Goal: Task Accomplishment & Management: Complete application form

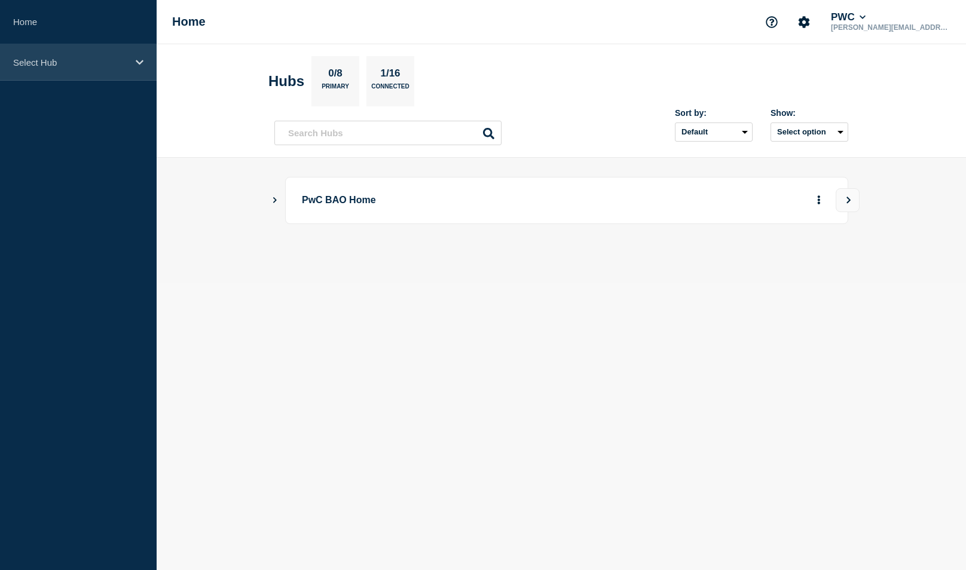
click at [31, 61] on p "Select Hub" at bounding box center [70, 62] width 115 height 10
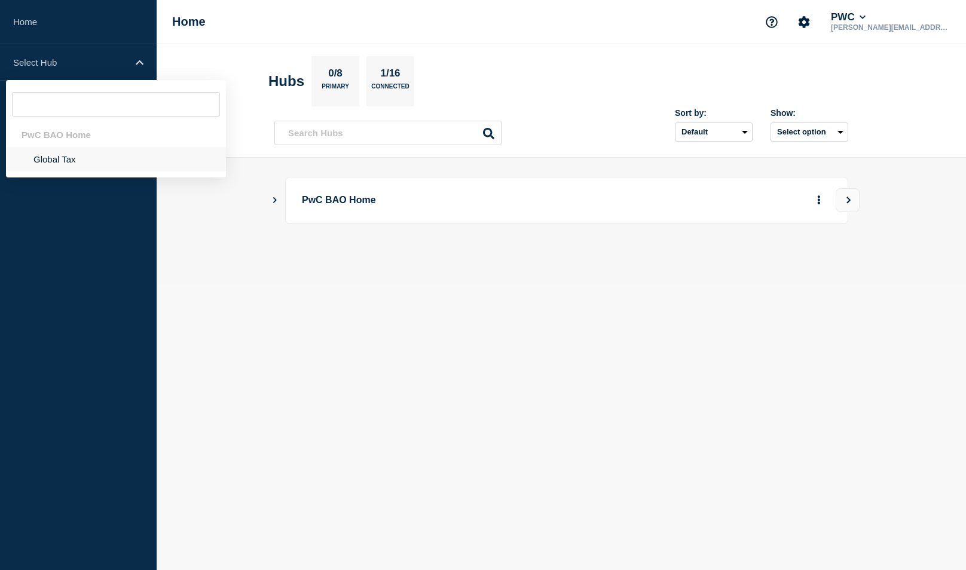
click at [62, 163] on li "Global Tax" at bounding box center [116, 159] width 220 height 25
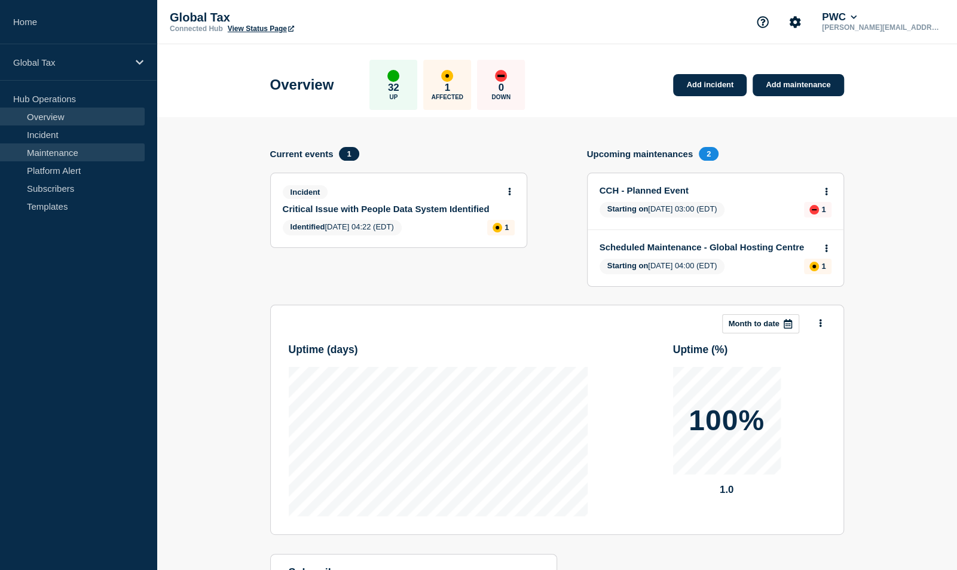
click at [44, 152] on link "Maintenance" at bounding box center [72, 152] width 145 height 18
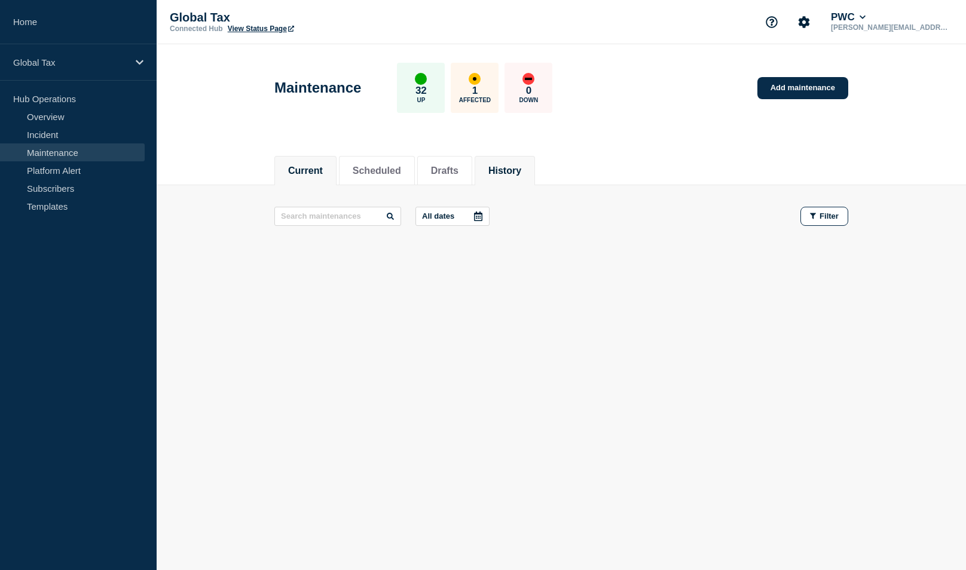
click at [513, 166] on button "History" at bounding box center [504, 171] width 33 height 11
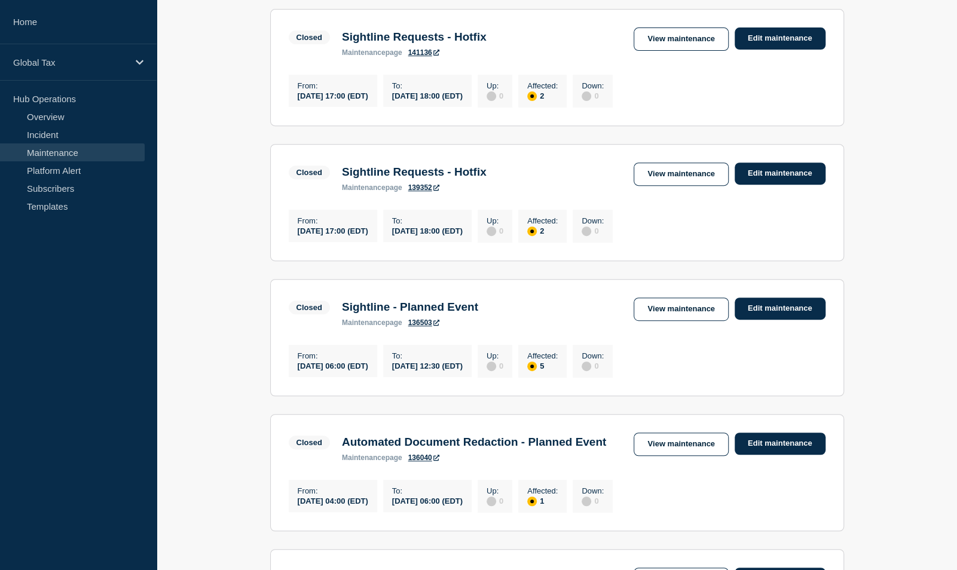
scroll to position [239, 0]
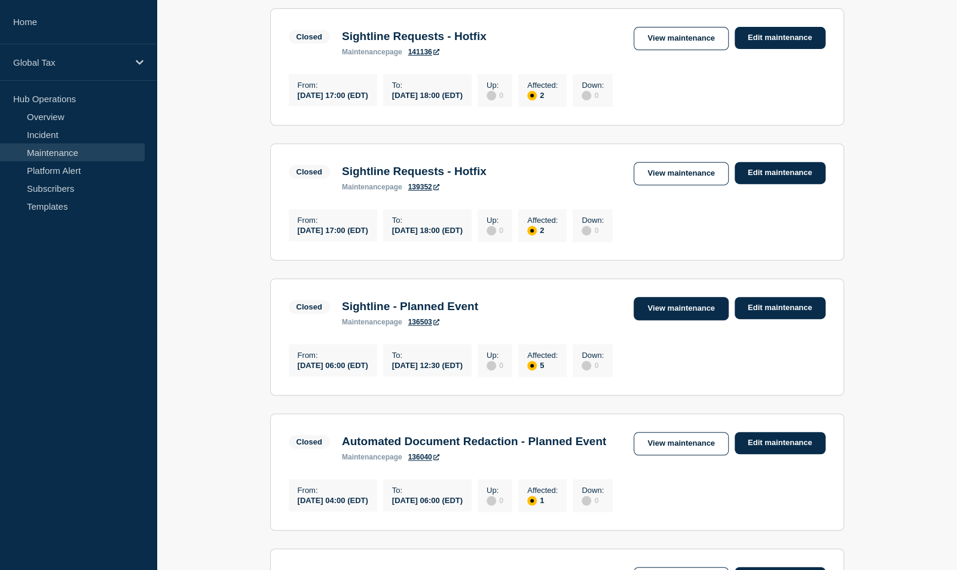
click at [716, 320] on link "View maintenance" at bounding box center [680, 308] width 94 height 23
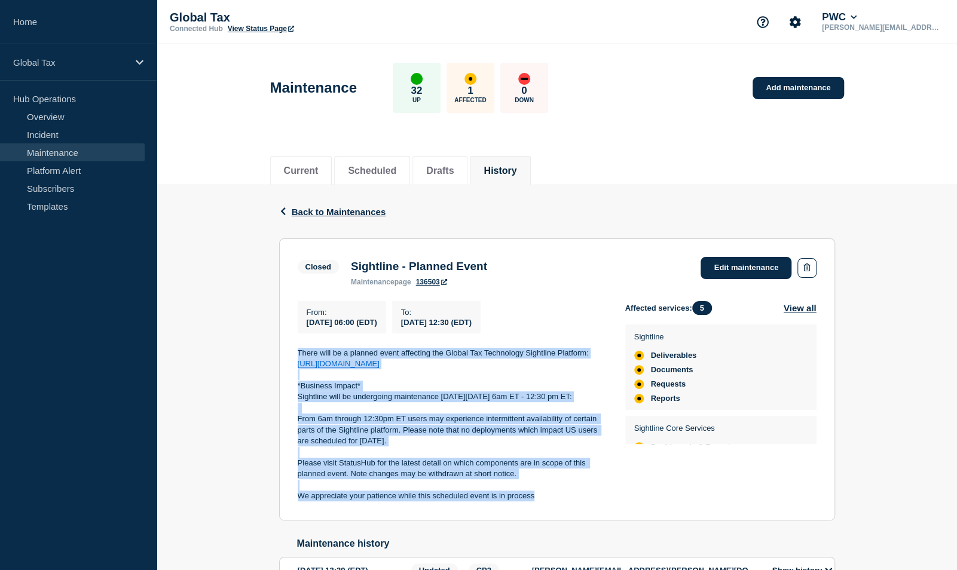
drag, startPoint x: 290, startPoint y: 357, endPoint x: 555, endPoint y: 516, distance: 308.3
click at [555, 516] on section "Closed Sightline - Planned Event maintenance page 136503 Edit maintenance From …" at bounding box center [557, 379] width 556 height 282
copy div "There will be a planned event affecting the Global Tax Technology Sightline Pla…"
click at [795, 89] on link "Add maintenance" at bounding box center [797, 88] width 91 height 22
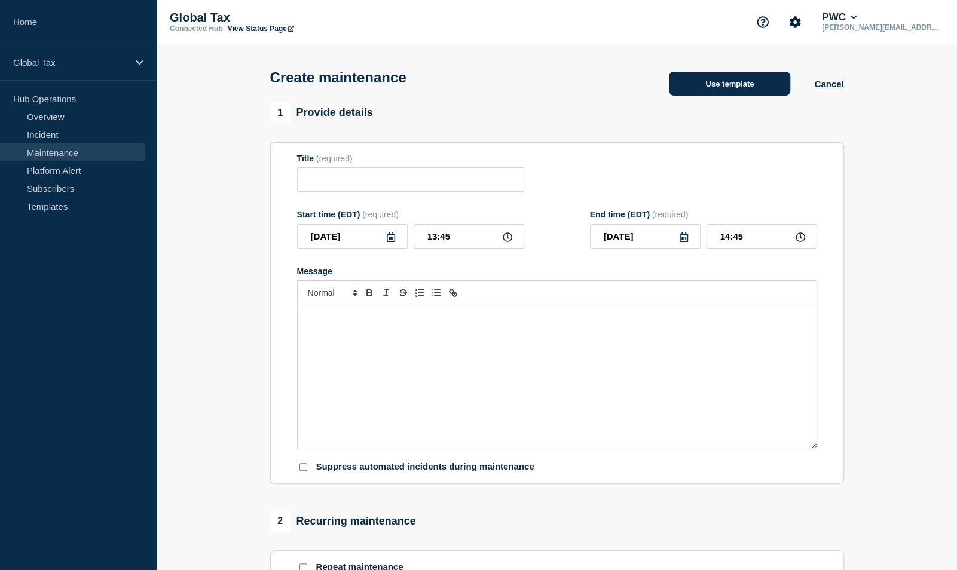
click at [688, 89] on button "Use template" at bounding box center [729, 84] width 121 height 24
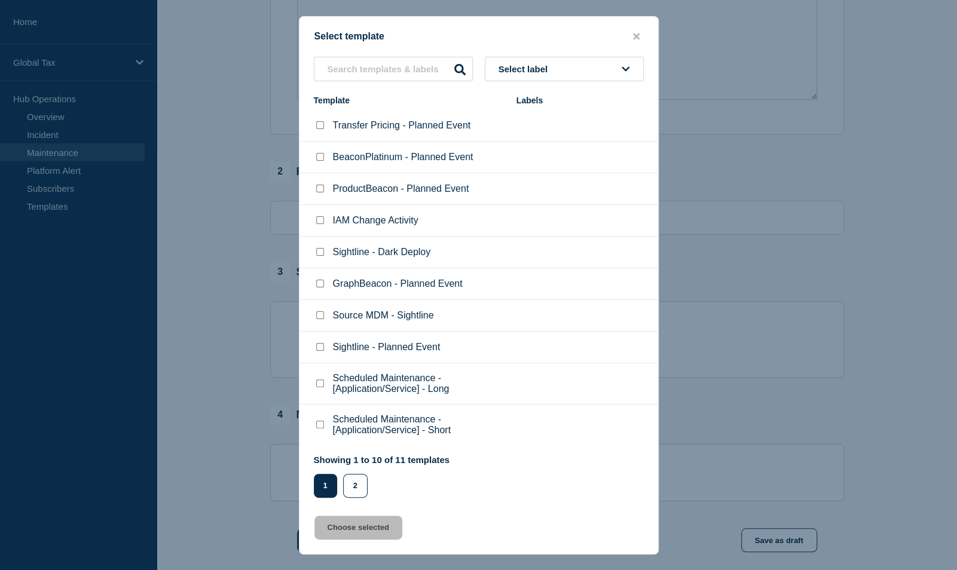
scroll to position [359, 0]
click at [319, 344] on input "Sightline - Planned Event checkbox" at bounding box center [320, 347] width 8 height 8
checkbox input "true"
click at [349, 526] on button "Choose selected" at bounding box center [358, 528] width 88 height 24
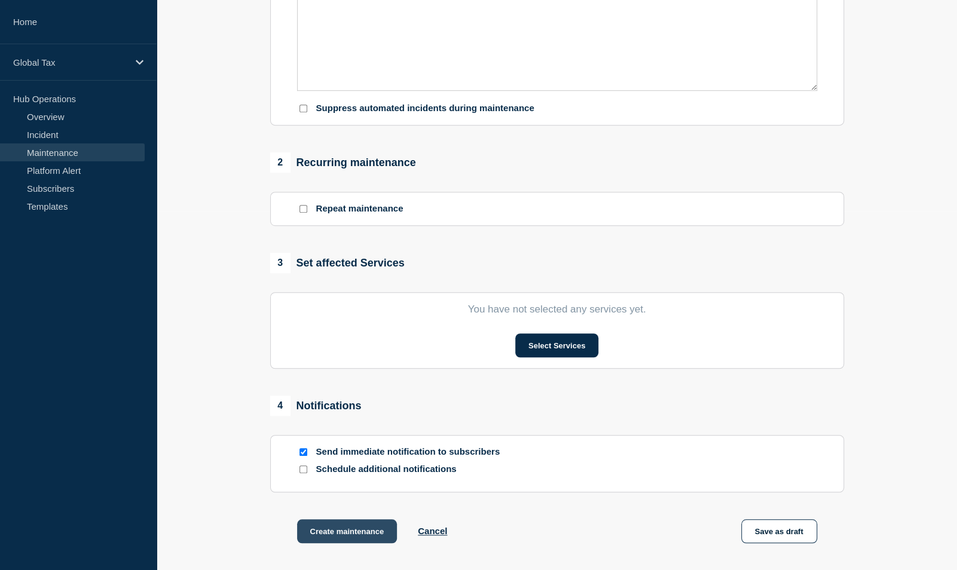
type input "Sightline - Planned Event"
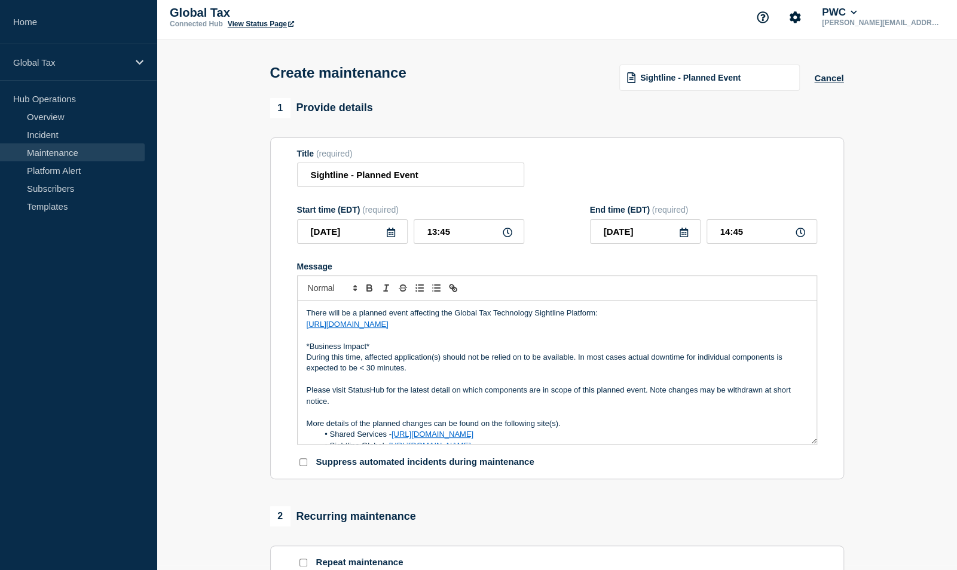
scroll to position [0, 0]
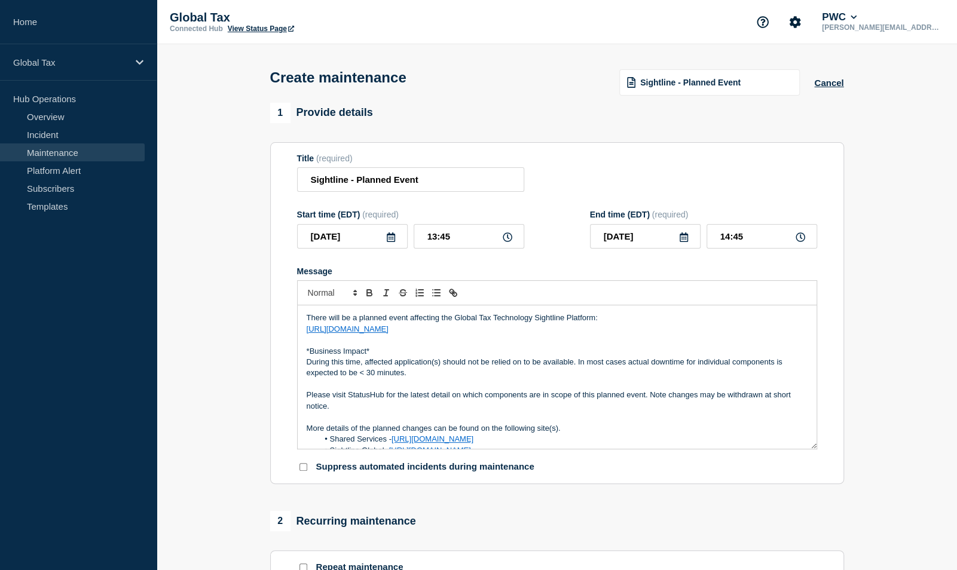
click at [386, 239] on icon at bounding box center [391, 237] width 10 height 10
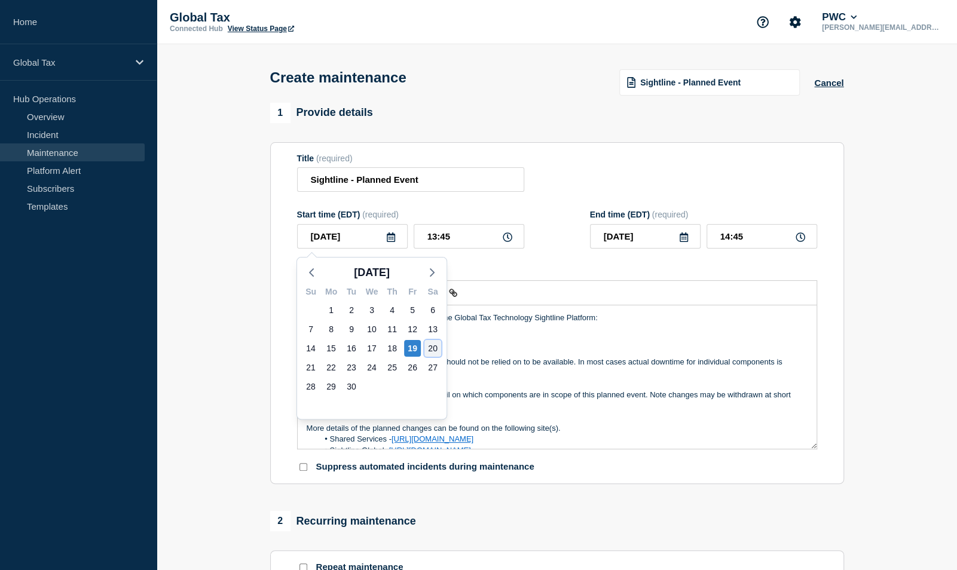
click at [437, 349] on div "20" at bounding box center [432, 348] width 17 height 17
type input "[DATE]"
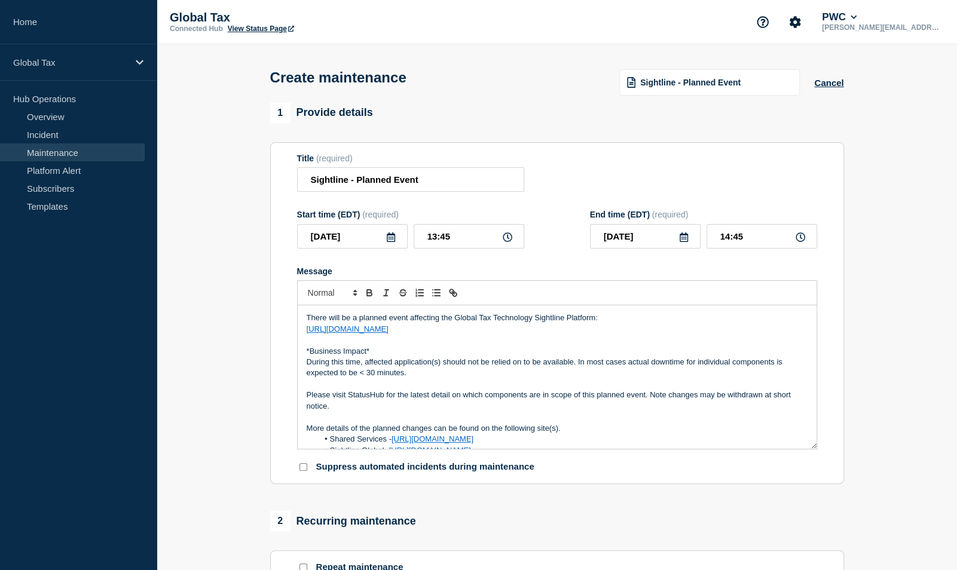
click at [507, 238] on icon at bounding box center [508, 237] width 10 height 10
click at [504, 239] on icon at bounding box center [508, 237] width 10 height 10
click at [509, 242] on icon at bounding box center [508, 237] width 10 height 10
click at [461, 235] on input "13:45" at bounding box center [469, 236] width 111 height 25
type input "04:00"
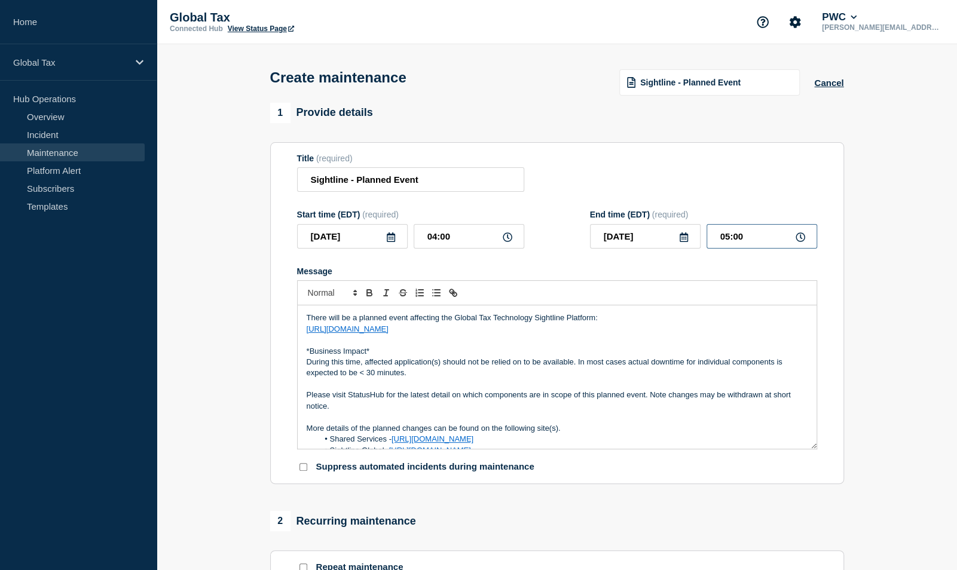
drag, startPoint x: 756, startPoint y: 237, endPoint x: 712, endPoint y: 238, distance: 44.2
click at [712, 238] on input "05:00" at bounding box center [761, 236] width 111 height 25
type input "14:00"
click at [410, 374] on p "During this time, affected application(s) should not be relied on to be availab…" at bounding box center [557, 368] width 501 height 22
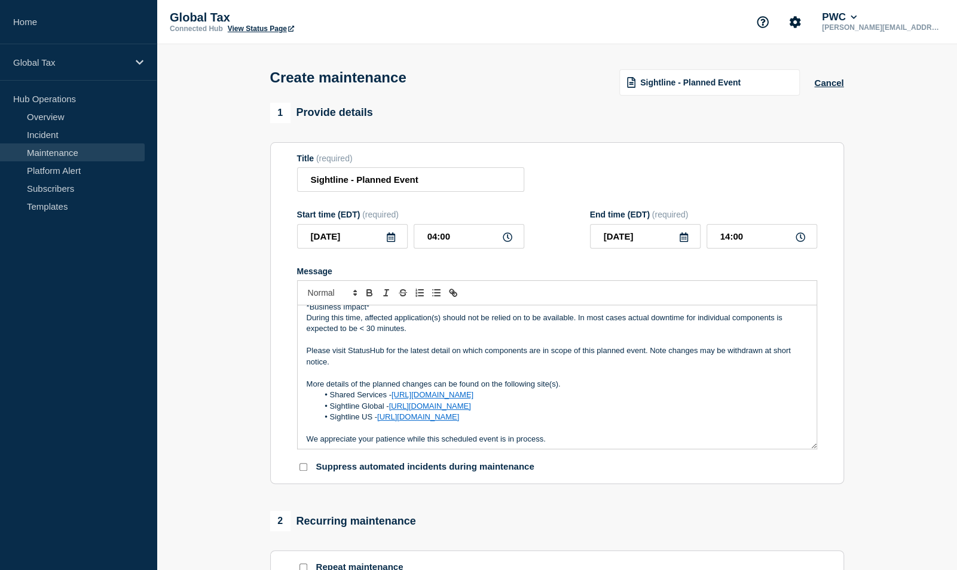
scroll to position [69, 0]
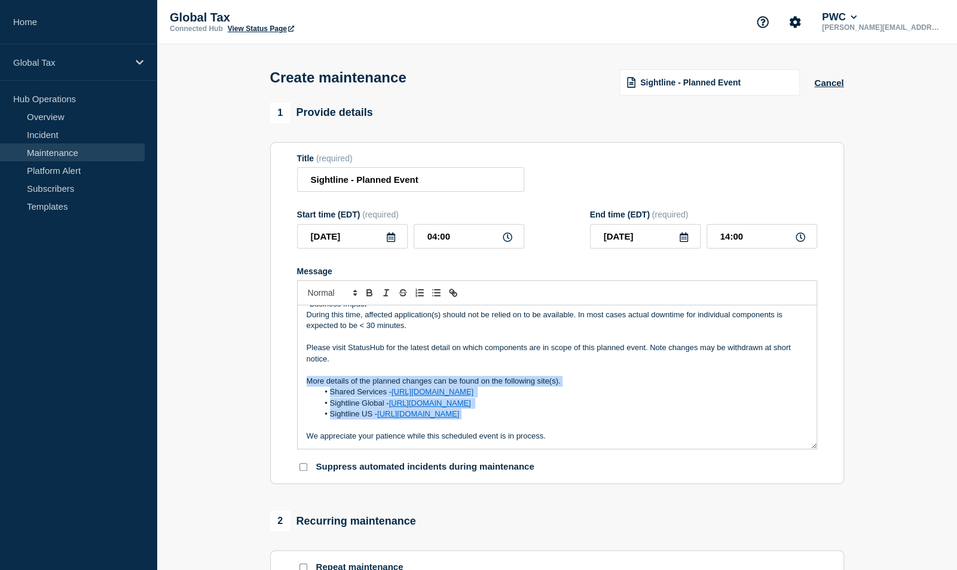
drag, startPoint x: 302, startPoint y: 362, endPoint x: 703, endPoint y: 412, distance: 404.2
click at [703, 412] on div "There will be a planned event affecting the Global Tax Technology Sightline Pla…" at bounding box center [557, 376] width 519 height 143
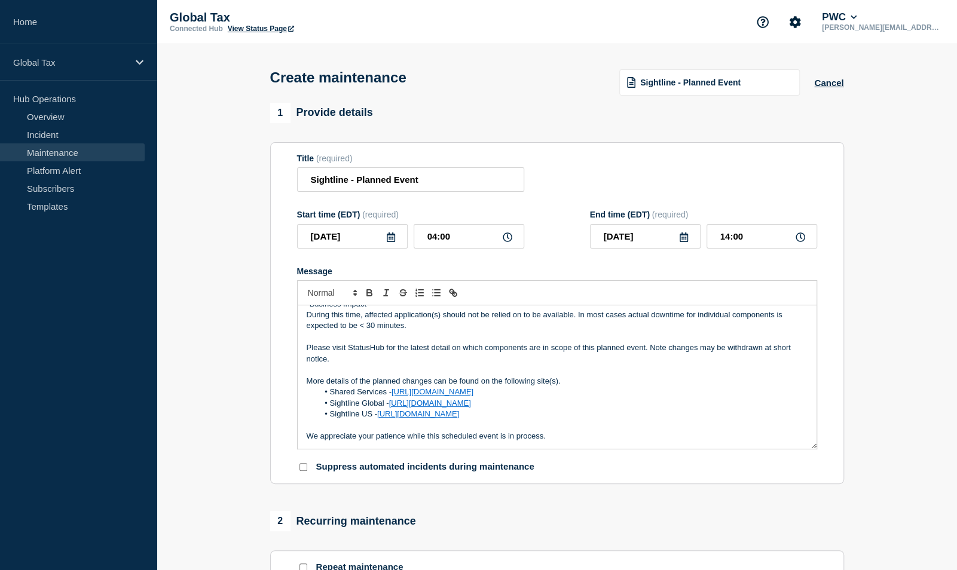
scroll to position [14, 0]
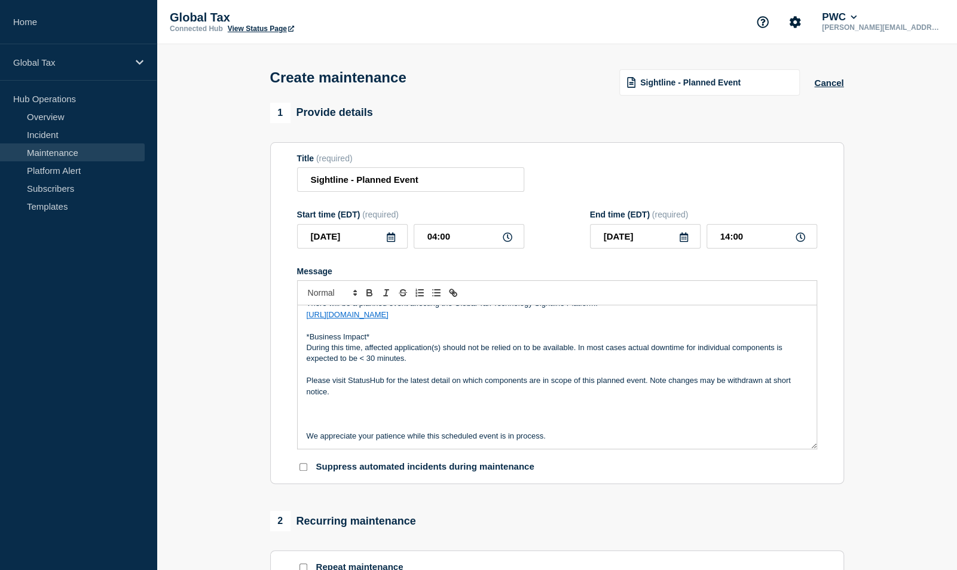
click at [417, 359] on p "During this time, affected application(s) should not be relied on to be availab…" at bounding box center [557, 353] width 501 height 22
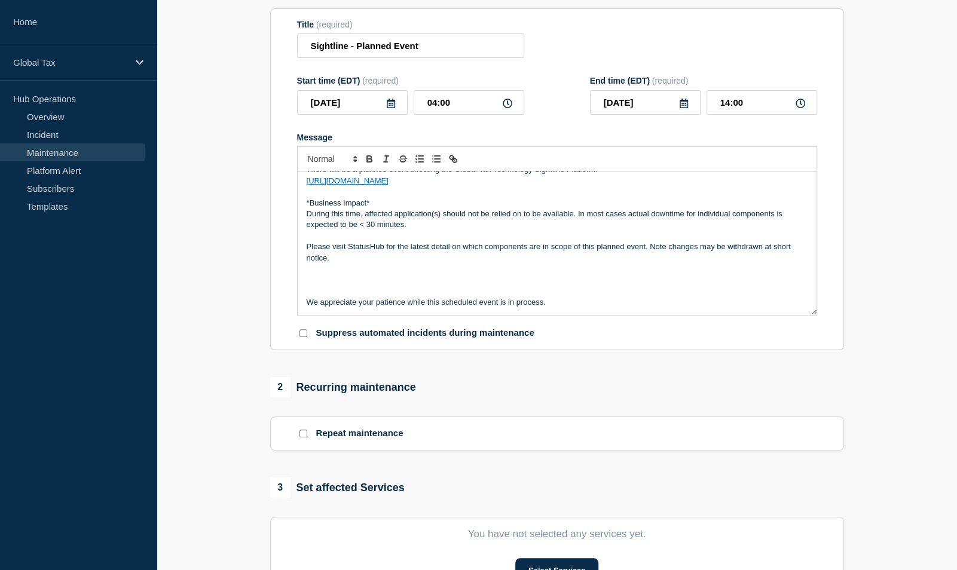
scroll to position [239, 0]
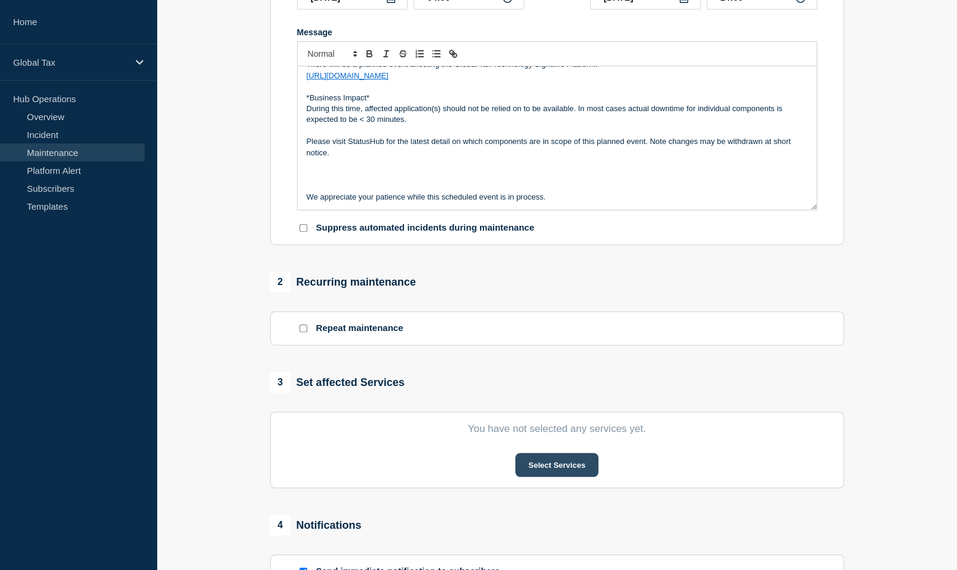
click at [556, 467] on button "Select Services" at bounding box center [556, 465] width 83 height 24
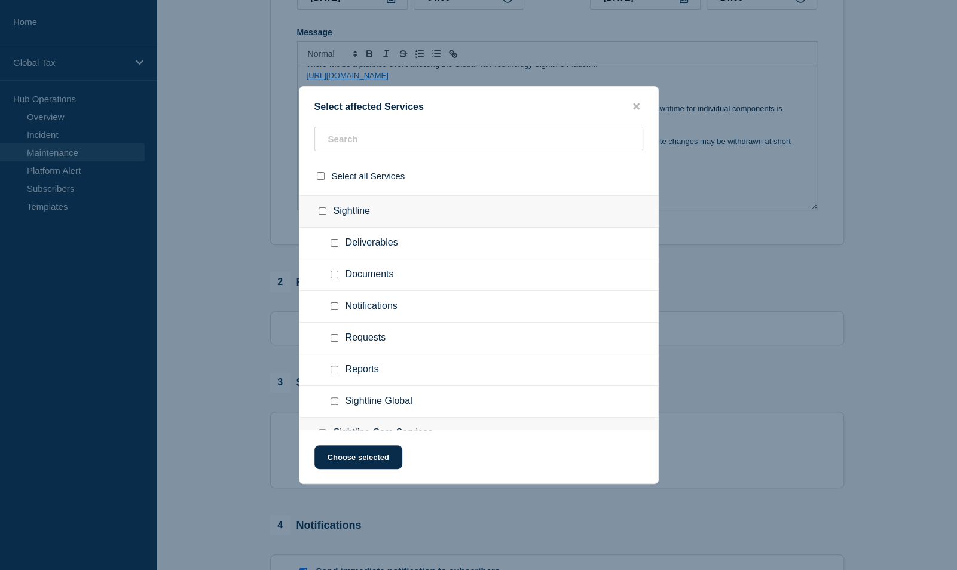
scroll to position [1076, 0]
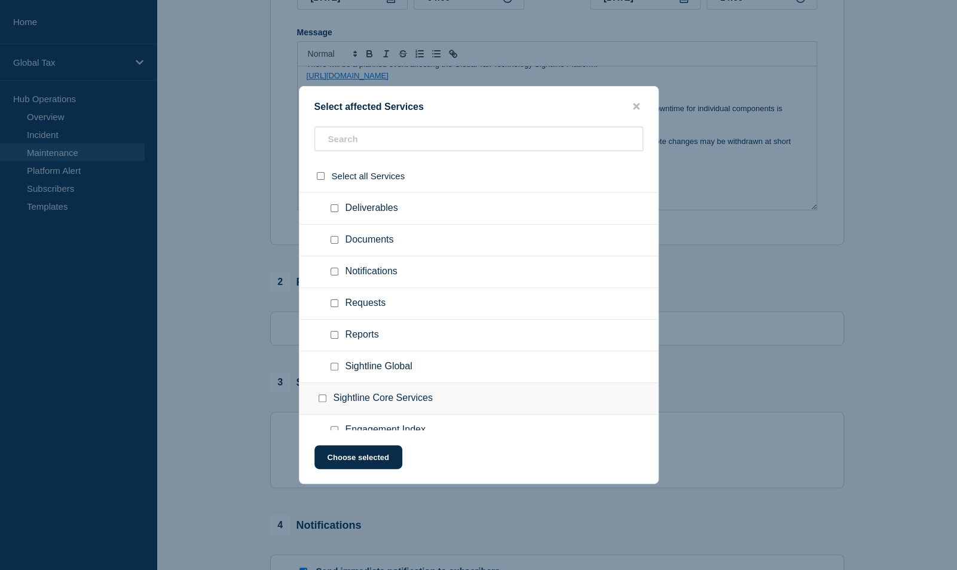
click at [333, 204] on input "Deliverables checkbox" at bounding box center [334, 208] width 8 height 8
checkbox input "true"
click at [337, 236] on input "Documents checkbox" at bounding box center [334, 240] width 8 height 8
checkbox input "true"
click at [336, 268] on input "Notifications checkbox" at bounding box center [334, 272] width 8 height 8
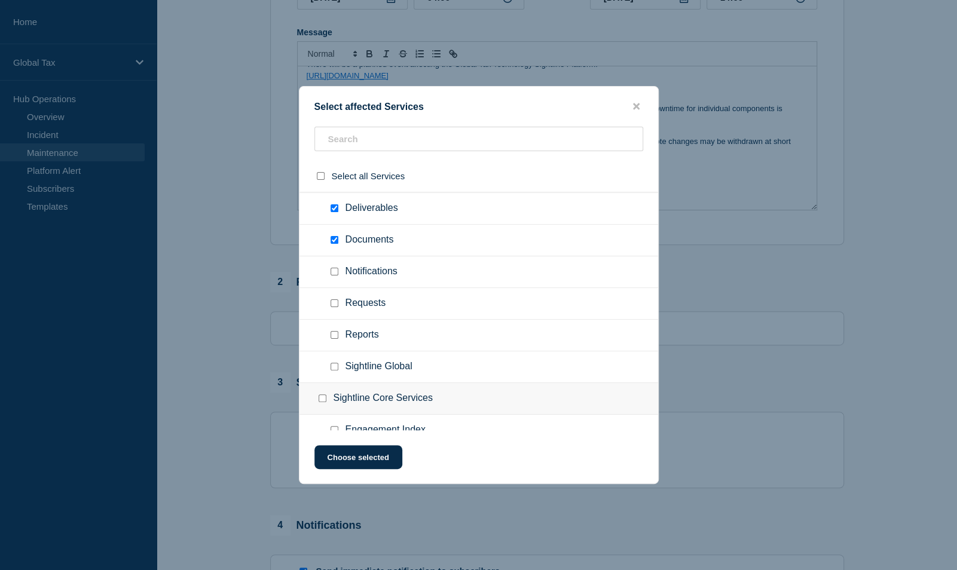
checkbox input "true"
click at [335, 299] on input "Requests checkbox" at bounding box center [334, 303] width 8 height 8
checkbox input "true"
drag, startPoint x: 335, startPoint y: 327, endPoint x: 336, endPoint y: 348, distance: 20.4
click at [335, 331] on input "Reports checkbox" at bounding box center [334, 335] width 8 height 8
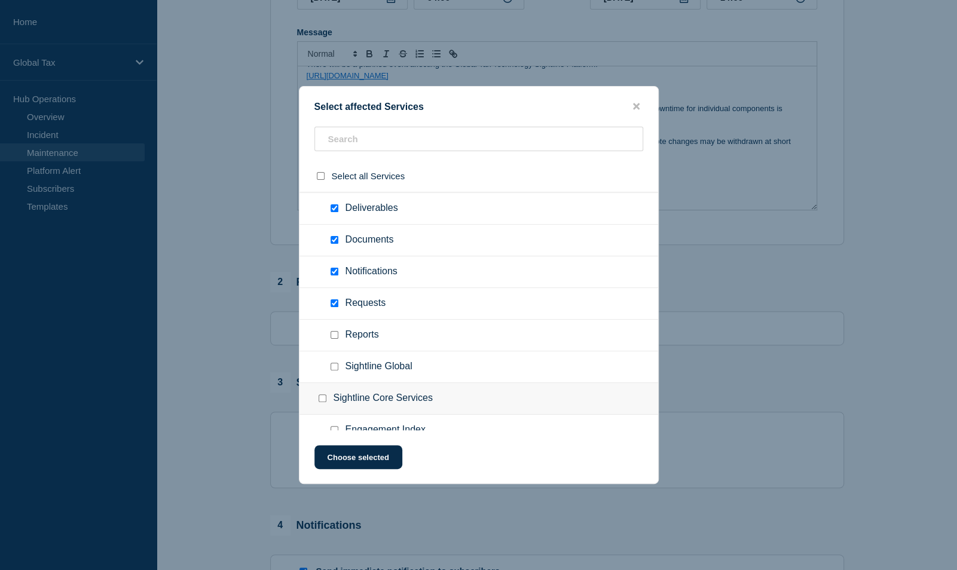
checkbox input "true"
drag, startPoint x: 332, startPoint y: 359, endPoint x: 361, endPoint y: 359, distance: 28.7
click at [332, 363] on input "Sightline Global checkbox" at bounding box center [334, 367] width 8 height 8
checkbox input "true"
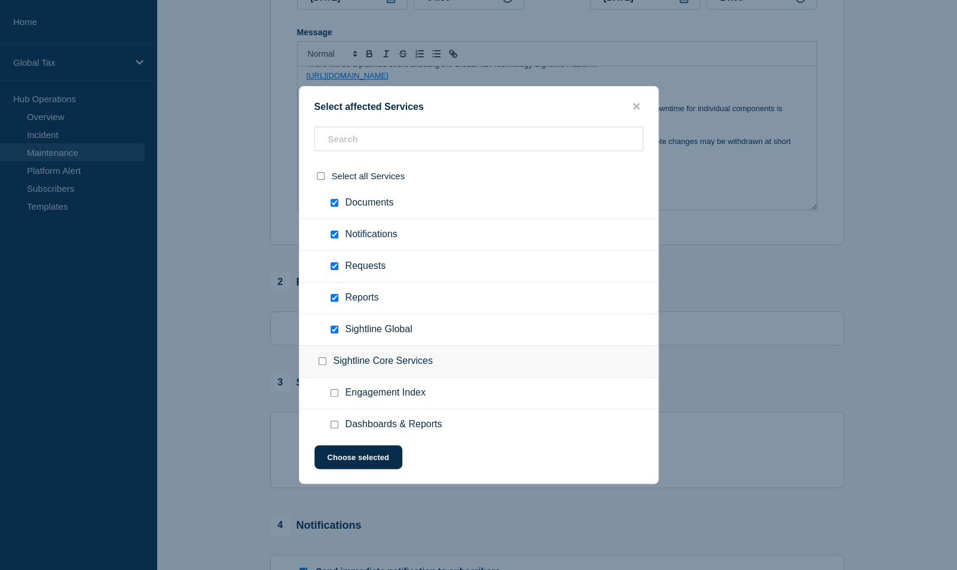
scroll to position [1146, 0]
drag, startPoint x: 334, startPoint y: 350, endPoint x: 337, endPoint y: 372, distance: 22.3
click at [334, 356] on input "Engagement Index checkbox" at bounding box center [334, 360] width 8 height 8
checkbox input "true"
click at [336, 387] on input "Dashboards & Reports checkbox" at bounding box center [334, 391] width 8 height 8
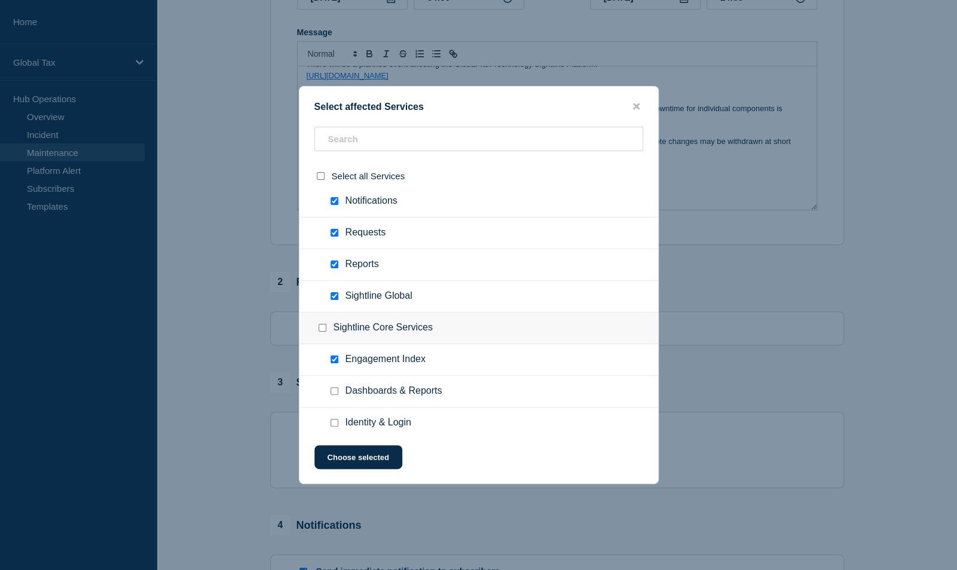
checkbox input "true"
click at [331, 419] on input "Identity & Login checkbox" at bounding box center [334, 423] width 8 height 8
checkbox input "true"
click at [345, 463] on button "Choose selected" at bounding box center [358, 457] width 88 height 24
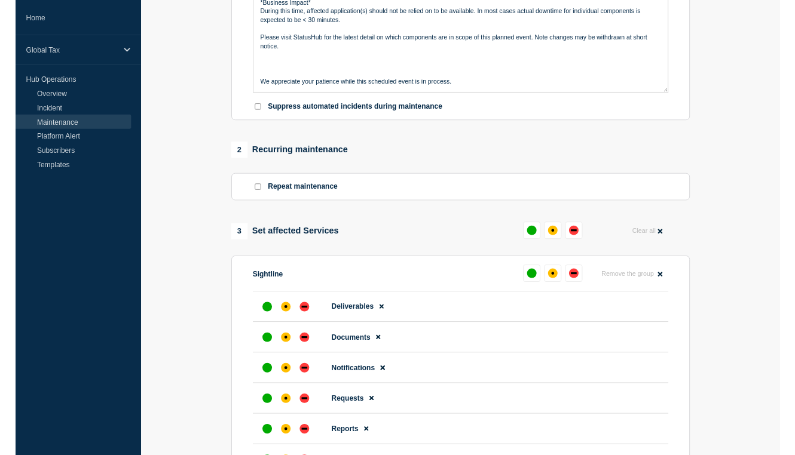
scroll to position [538, 0]
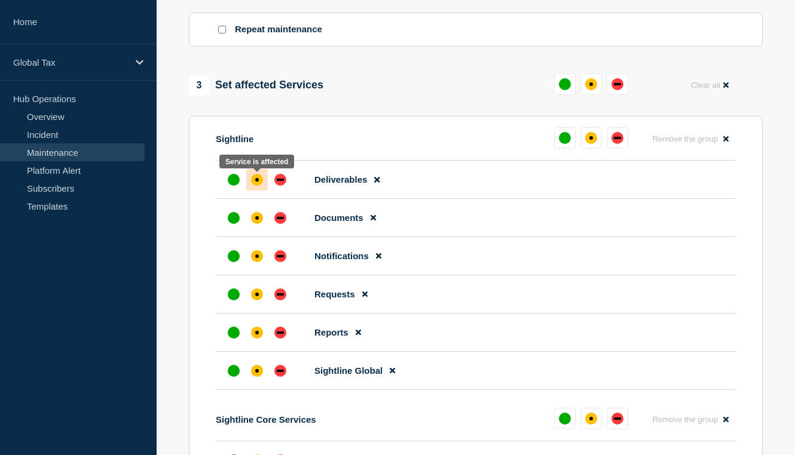
click at [262, 185] on div "affected" at bounding box center [257, 180] width 12 height 12
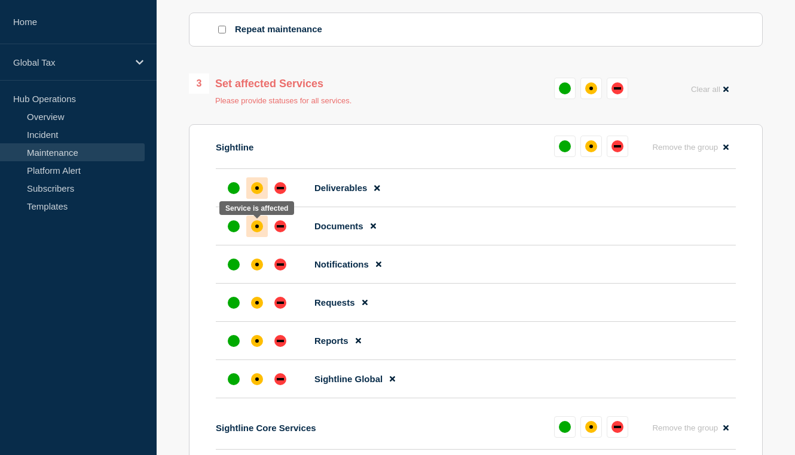
click at [260, 230] on div "affected" at bounding box center [257, 227] width 12 height 12
click at [257, 258] on div at bounding box center [257, 265] width 22 height 22
click at [262, 301] on div at bounding box center [257, 303] width 22 height 22
click at [259, 341] on div "affected" at bounding box center [257, 341] width 12 height 12
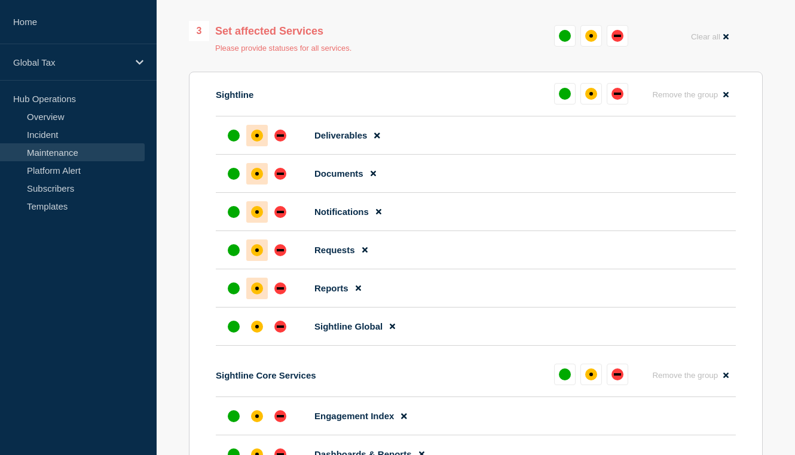
scroll to position [657, 0]
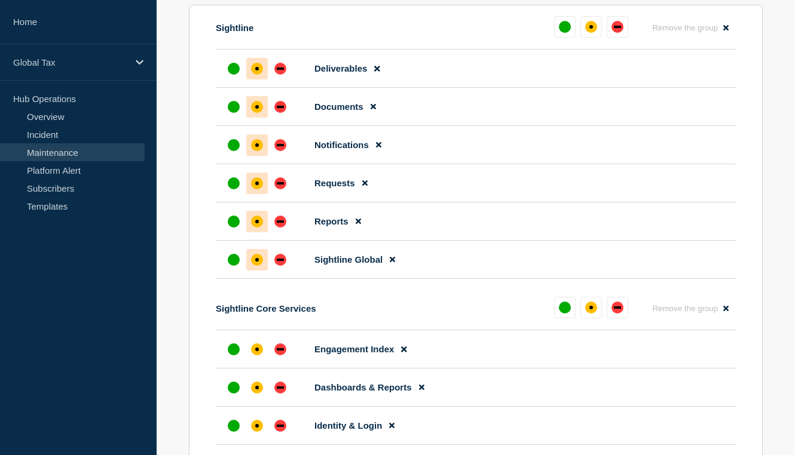
click at [255, 255] on div at bounding box center [257, 260] width 22 height 22
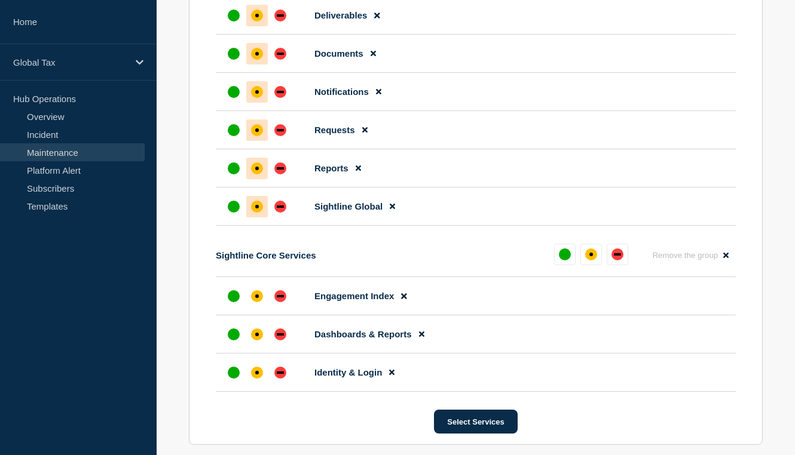
scroll to position [896, 0]
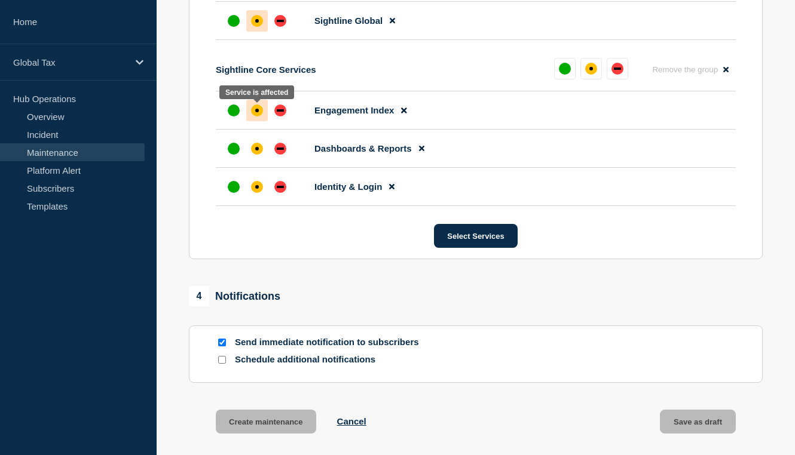
click at [261, 107] on div at bounding box center [257, 111] width 22 height 22
click at [257, 148] on div "affected" at bounding box center [257, 149] width 12 height 12
drag, startPoint x: 253, startPoint y: 182, endPoint x: 270, endPoint y: 244, distance: 63.9
click at [253, 181] on div at bounding box center [257, 187] width 22 height 22
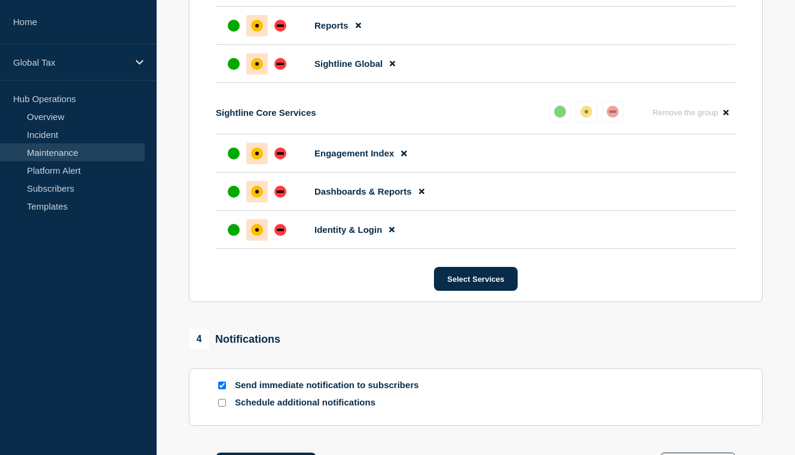
scroll to position [1006, 0]
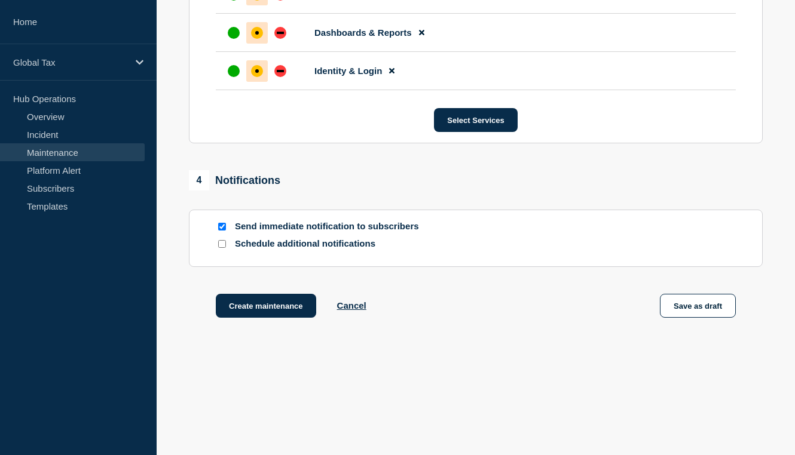
click at [223, 226] on input "Send immediate notification to subscribers" at bounding box center [222, 227] width 8 height 8
checkbox input "false"
click at [682, 310] on button "Save as draft" at bounding box center [698, 306] width 76 height 24
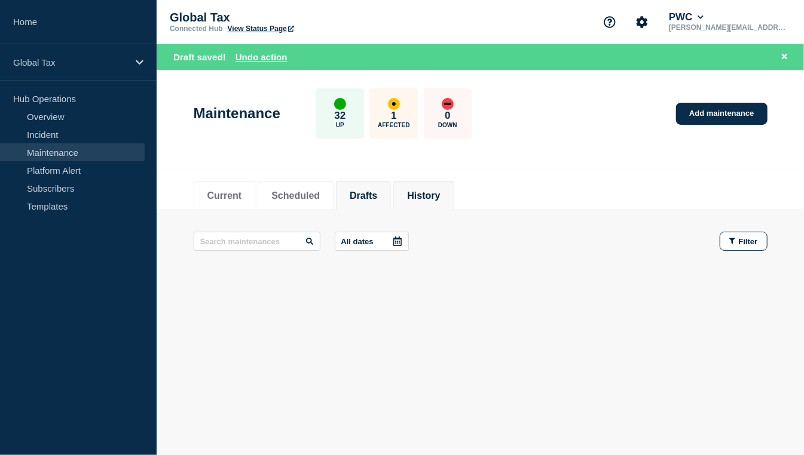
click at [433, 194] on button "History" at bounding box center [423, 196] width 33 height 11
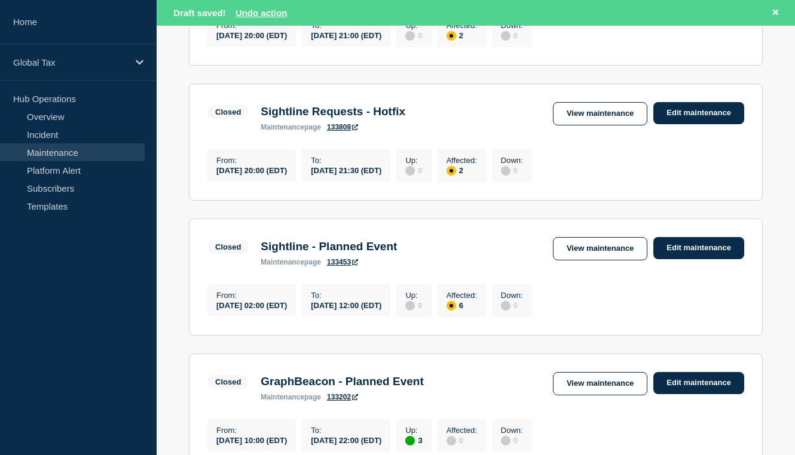
scroll to position [896, 0]
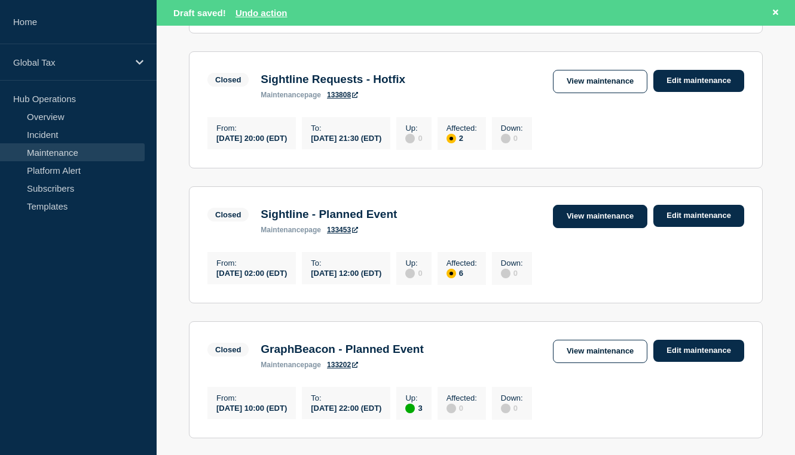
click at [578, 228] on link "View maintenance" at bounding box center [600, 216] width 94 height 23
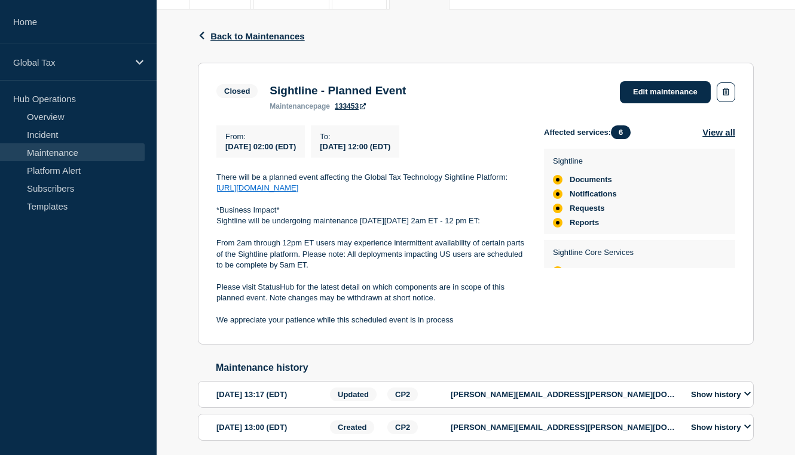
scroll to position [179, 0]
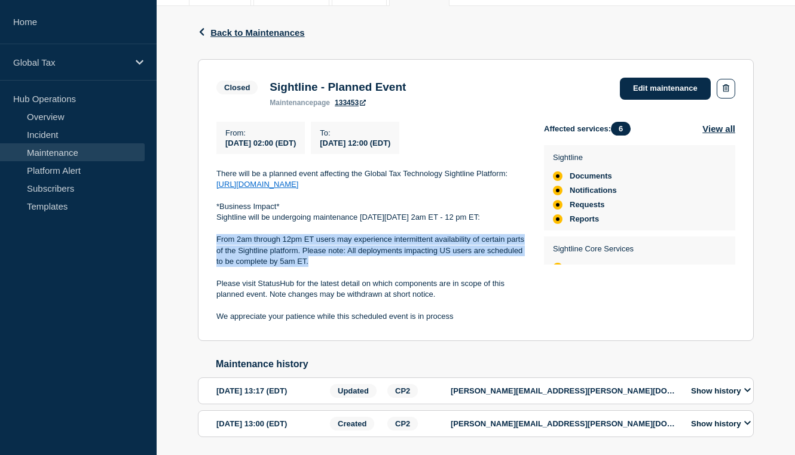
drag, startPoint x: 215, startPoint y: 253, endPoint x: 373, endPoint y: 276, distance: 160.1
click at [373, 276] on section "Closed Sightline - Planned Event maintenance page 133453 Edit maintenance From …" at bounding box center [476, 200] width 556 height 282
drag, startPoint x: 373, startPoint y: 276, endPoint x: 329, endPoint y: 258, distance: 48.5
copy p "From 2am through 12pm ET users may experience intermittent availability of cert…"
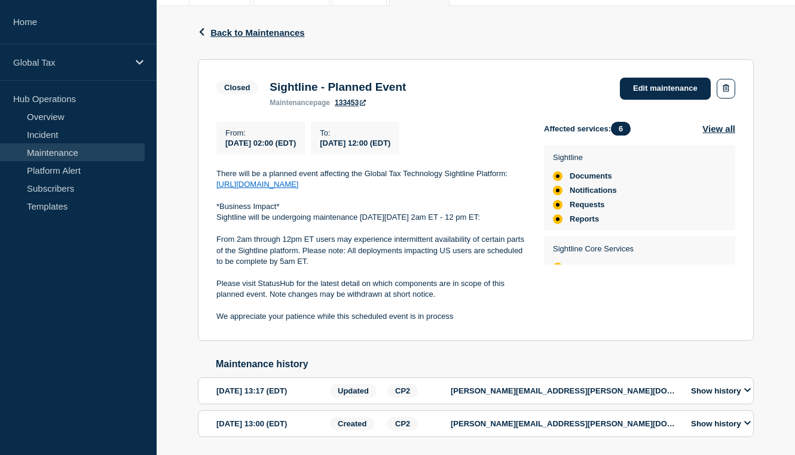
click at [253, 26] on div "Back Back to Maintenances" at bounding box center [476, 32] width 556 height 53
click at [239, 27] on span "Back to Maintenances" at bounding box center [257, 32] width 94 height 10
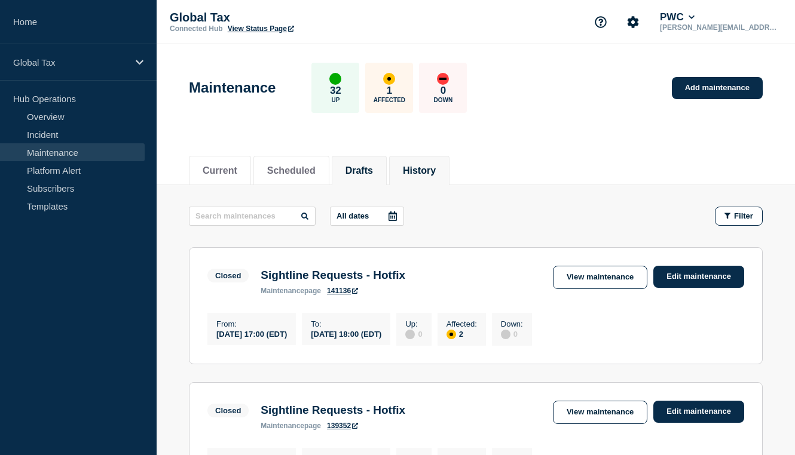
click at [363, 173] on button "Drafts" at bounding box center [358, 171] width 27 height 11
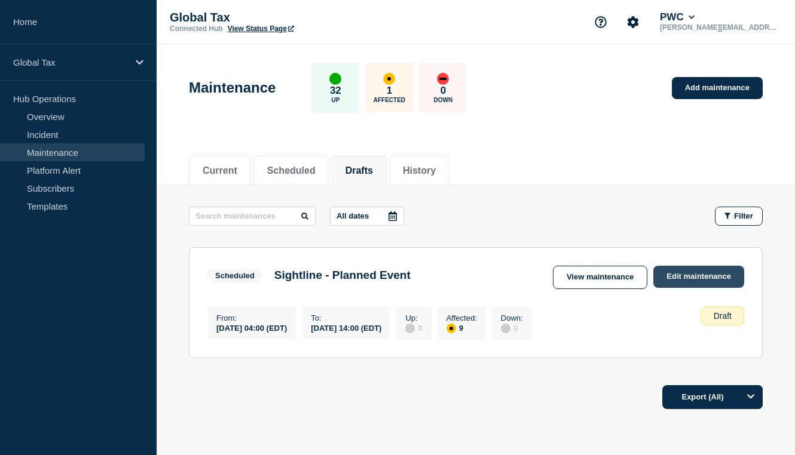
click at [668, 272] on link "Edit maintenance" at bounding box center [698, 277] width 91 height 22
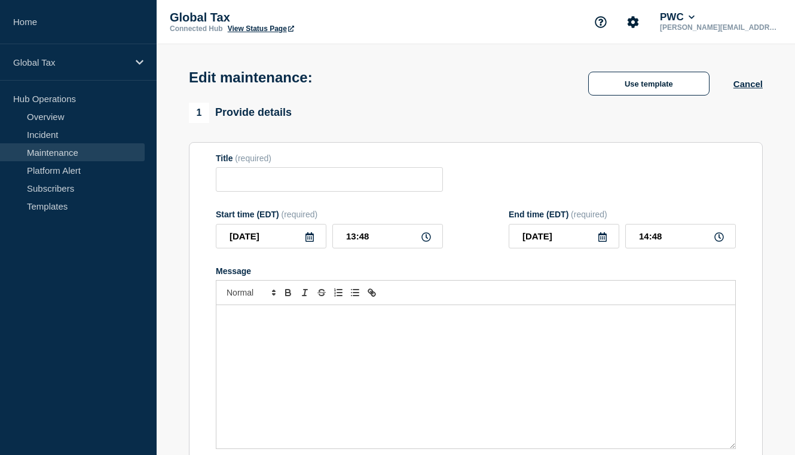
type input "Sightline - Planned Event"
type input "[DATE]"
type input "04:00"
type input "[DATE]"
type input "14:00"
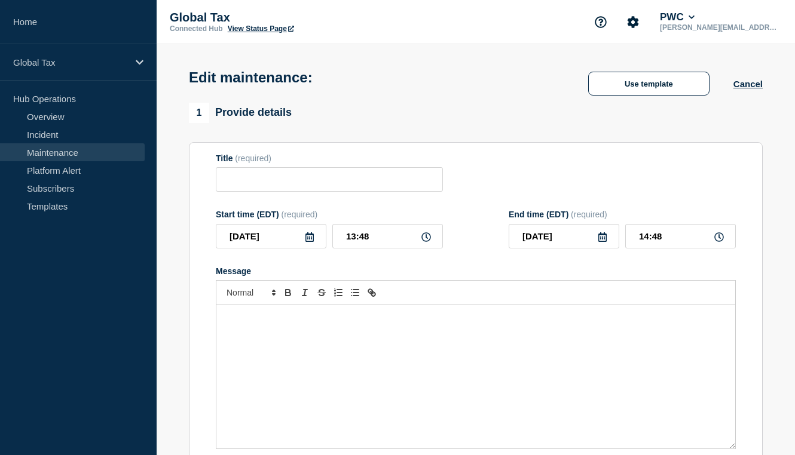
checkbox input "false"
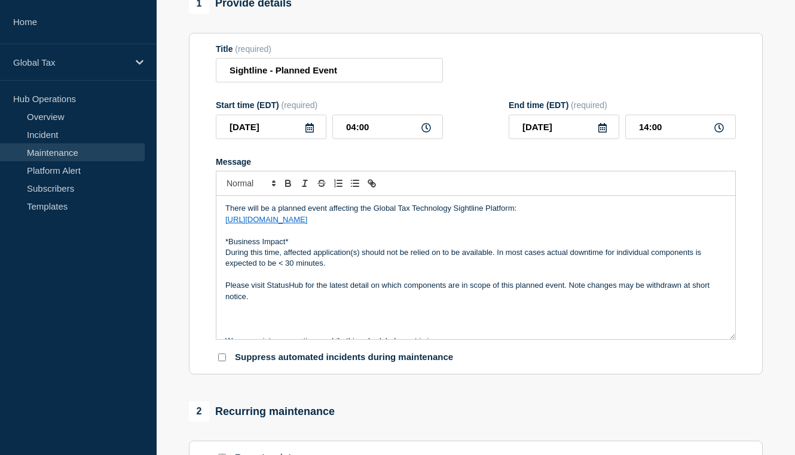
scroll to position [120, 0]
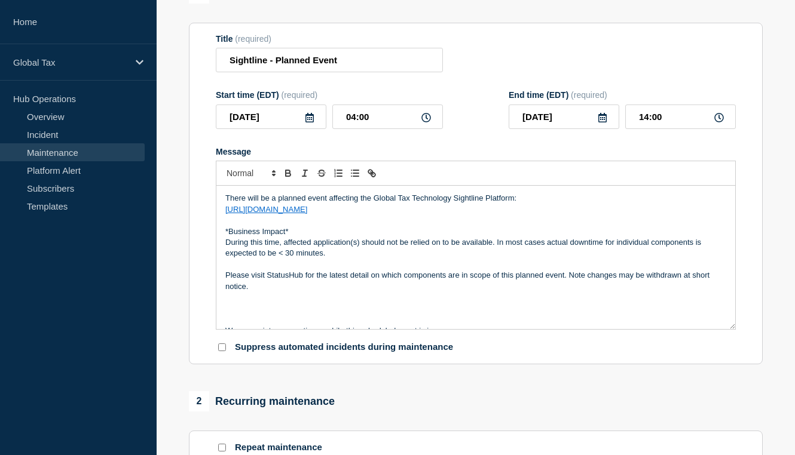
click at [333, 259] on p "During this time, affected application(s) should not be relied on to be availab…" at bounding box center [475, 248] width 501 height 22
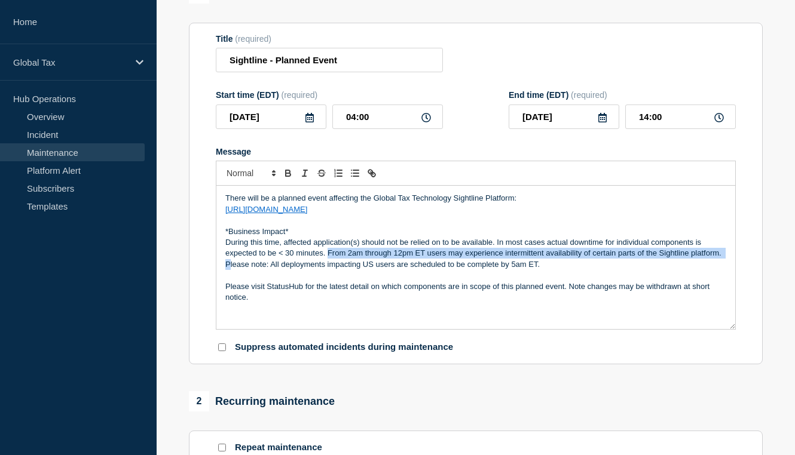
drag, startPoint x: 326, startPoint y: 256, endPoint x: 261, endPoint y: 267, distance: 66.6
click at [261, 267] on p "During this time, affected application(s) should not be relied on to be availab…" at bounding box center [475, 253] width 501 height 33
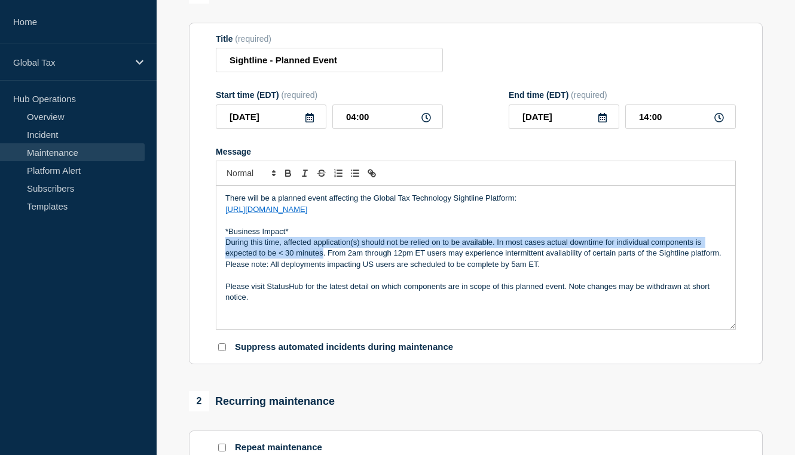
drag, startPoint x: 323, startPoint y: 258, endPoint x: 216, endPoint y: 246, distance: 107.0
click at [216, 246] on div "There will be a planned event affecting the Global Tax Technology Sightline Pla…" at bounding box center [475, 257] width 519 height 143
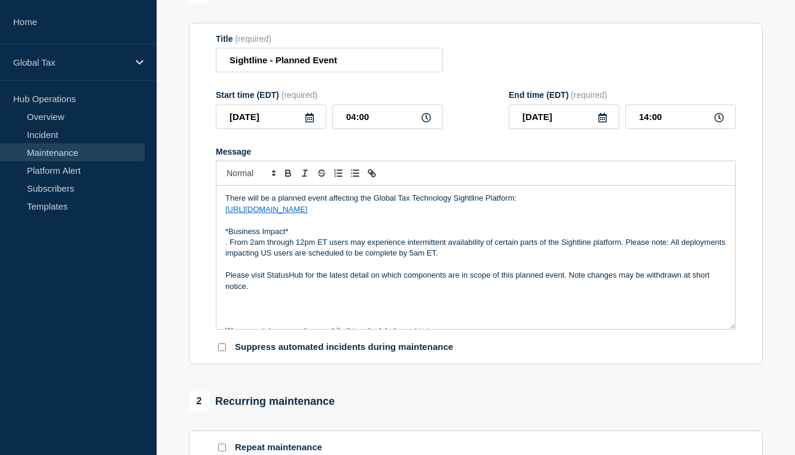
click at [231, 246] on p ". From 2am through 12pm ET users may experience intermittent availability of ce…" at bounding box center [475, 248] width 501 height 22
click at [245, 244] on p "From 2am through 12pm ET users may experience intermittent availability of cert…" at bounding box center [475, 248] width 501 height 22
click at [412, 256] on p "From 4am through 2pm ET users may experience intermittent availability of certa…" at bounding box center [475, 248] width 501 height 22
click at [226, 314] on p "Message" at bounding box center [475, 309] width 501 height 11
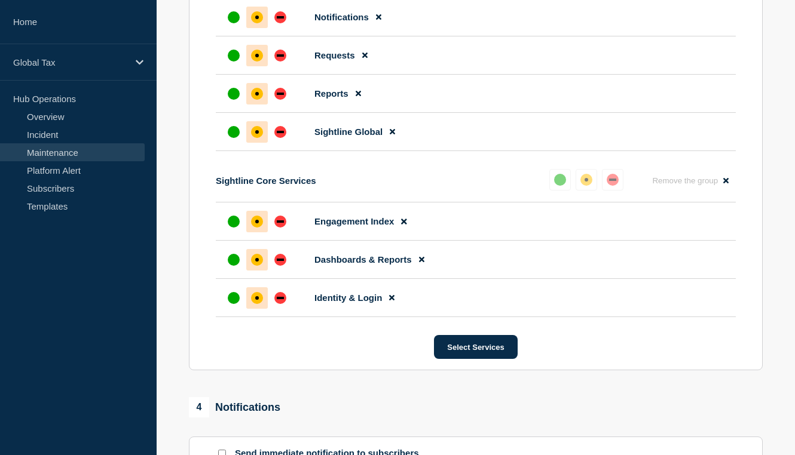
scroll to position [896, 0]
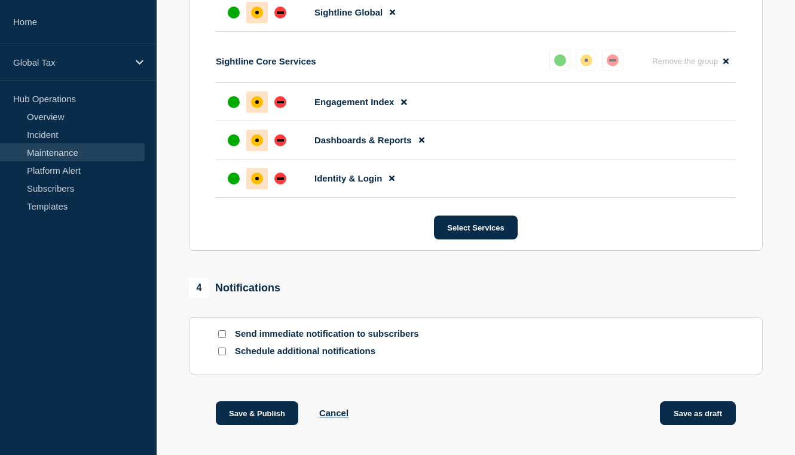
click at [674, 418] on button "Save as draft" at bounding box center [698, 414] width 76 height 24
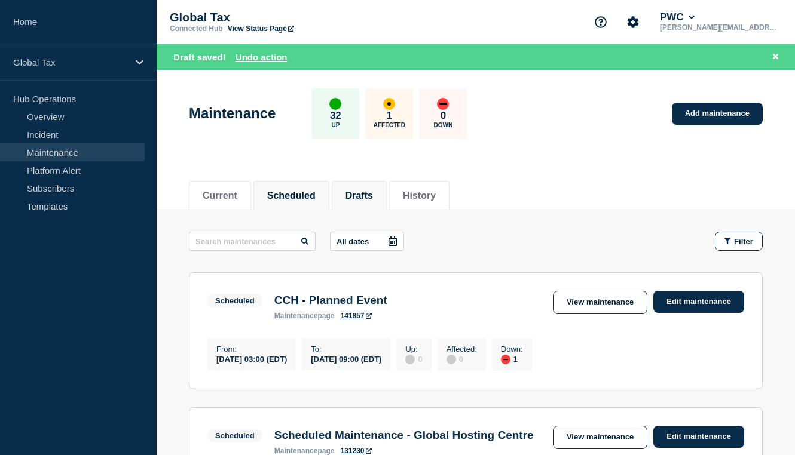
click at [368, 195] on button "Drafts" at bounding box center [358, 196] width 27 height 11
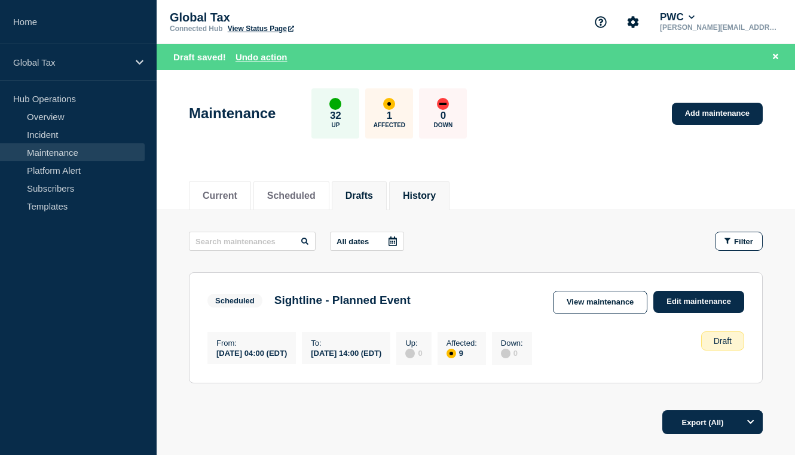
click at [414, 189] on li "History" at bounding box center [419, 195] width 60 height 29
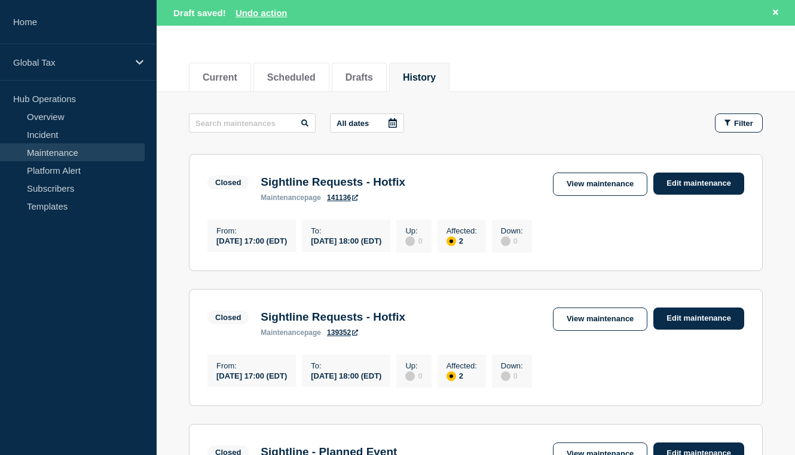
scroll to position [120, 0]
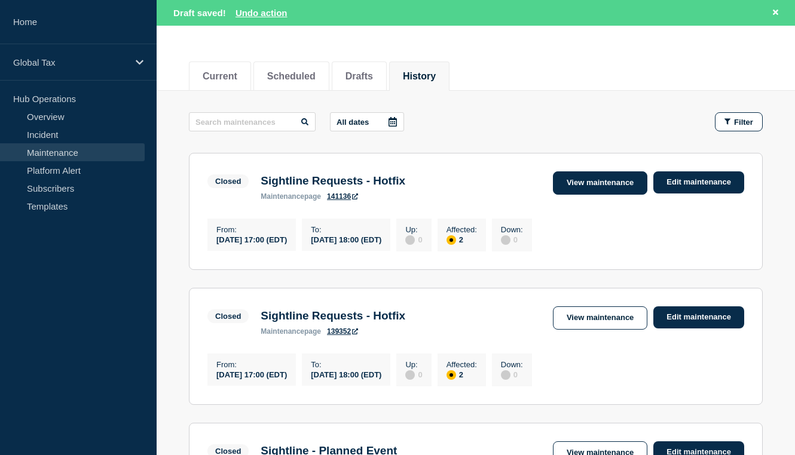
click at [601, 183] on link "View maintenance" at bounding box center [600, 183] width 94 height 23
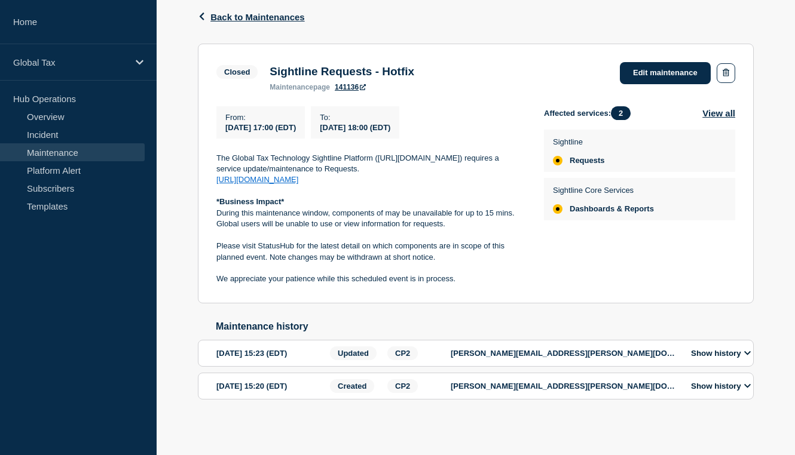
scroll to position [201, 0]
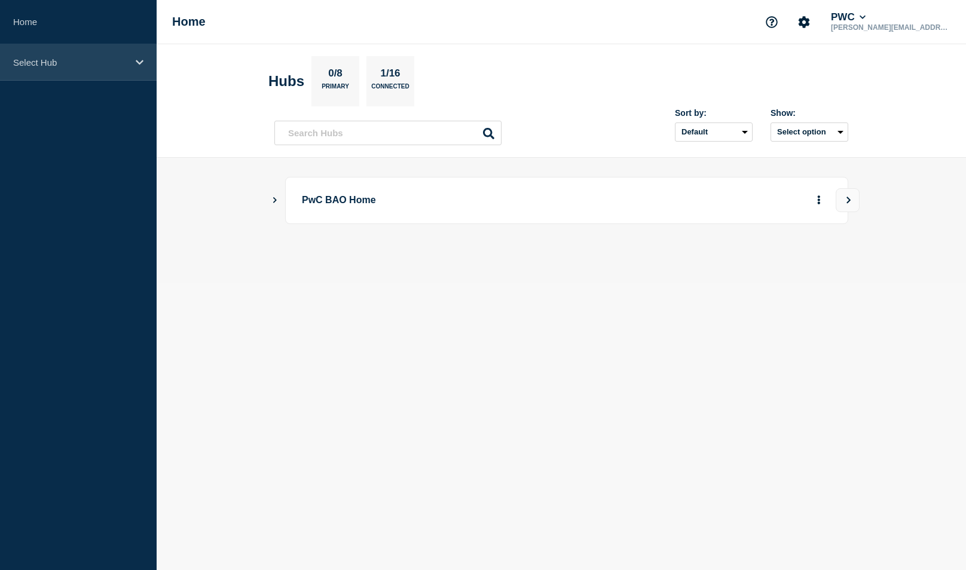
click at [44, 67] on div "Select Hub" at bounding box center [78, 62] width 157 height 36
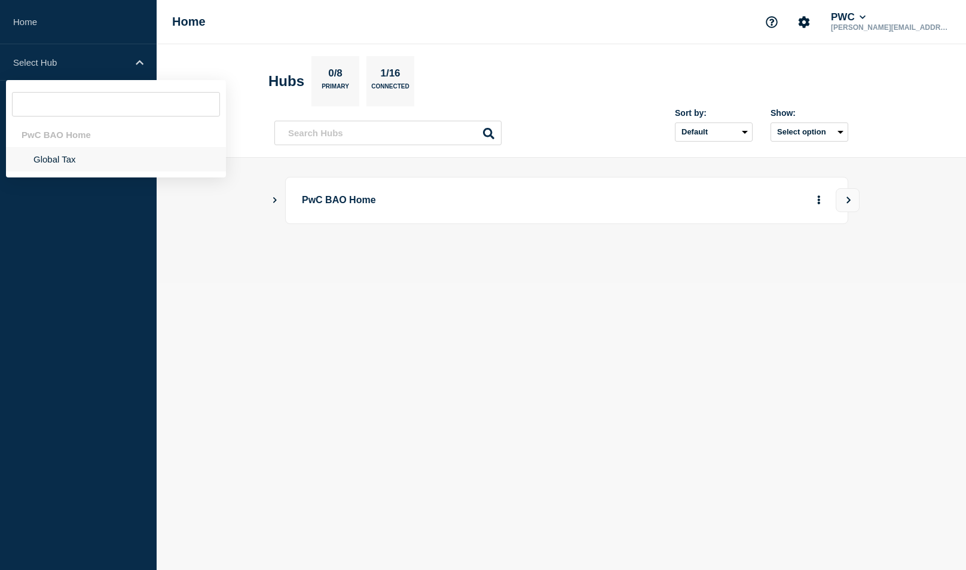
click at [54, 165] on li "Global Tax" at bounding box center [116, 159] width 220 height 25
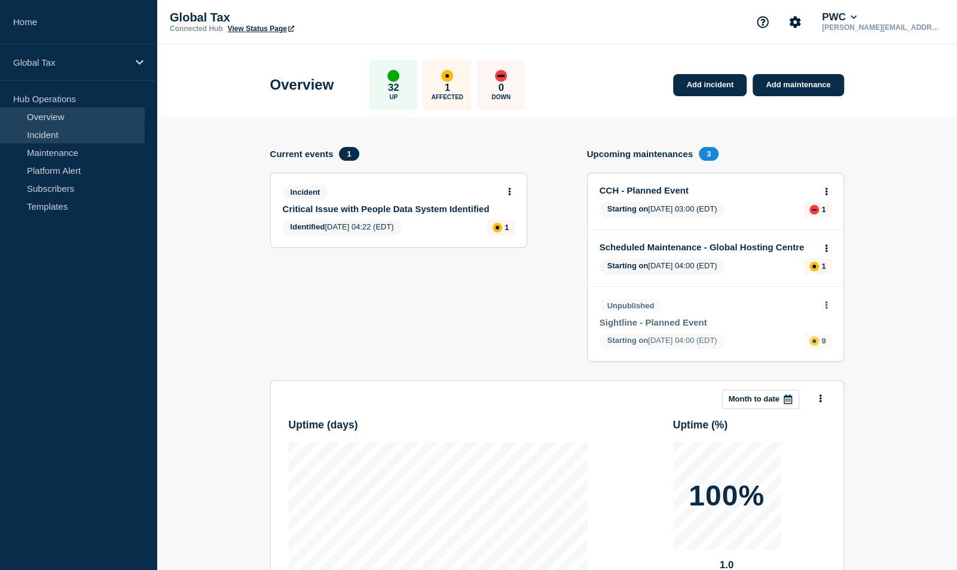
click at [52, 133] on link "Incident" at bounding box center [72, 134] width 145 height 18
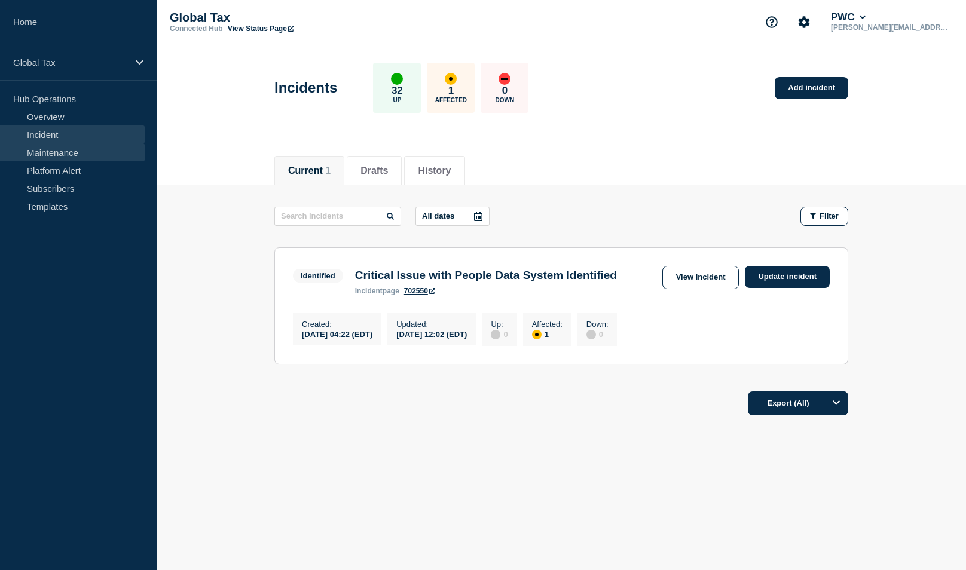
click at [66, 155] on link "Maintenance" at bounding box center [72, 152] width 145 height 18
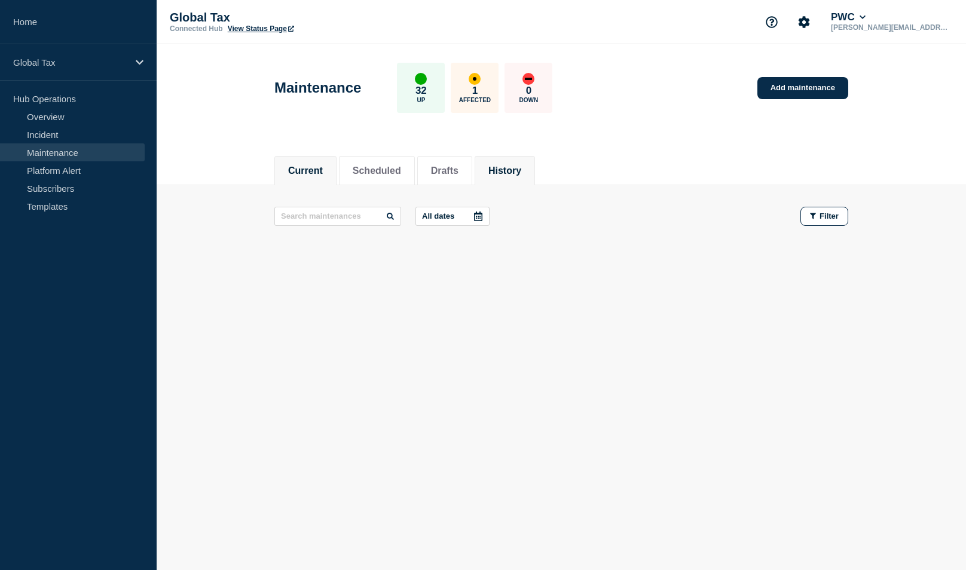
click at [509, 171] on button "History" at bounding box center [504, 171] width 33 height 11
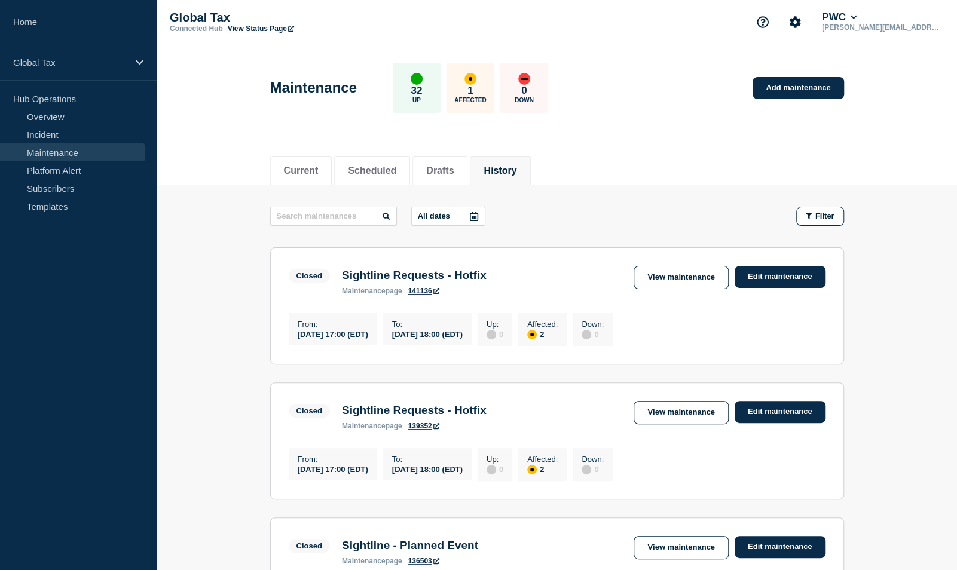
drag, startPoint x: 454, startPoint y: 167, endPoint x: 585, endPoint y: 180, distance: 131.5
click at [454, 166] on button "Drafts" at bounding box center [439, 171] width 27 height 11
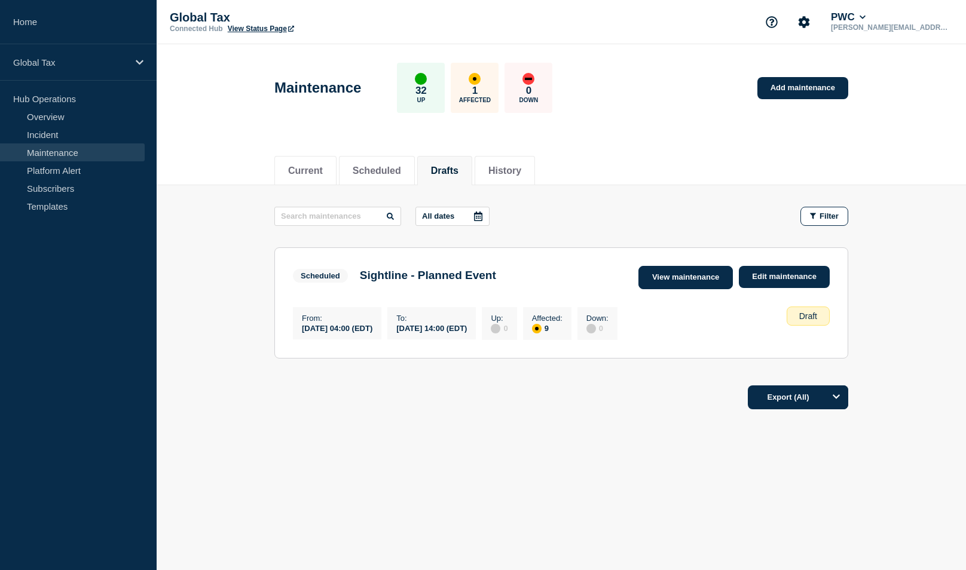
click at [681, 281] on link "View maintenance" at bounding box center [685, 277] width 94 height 23
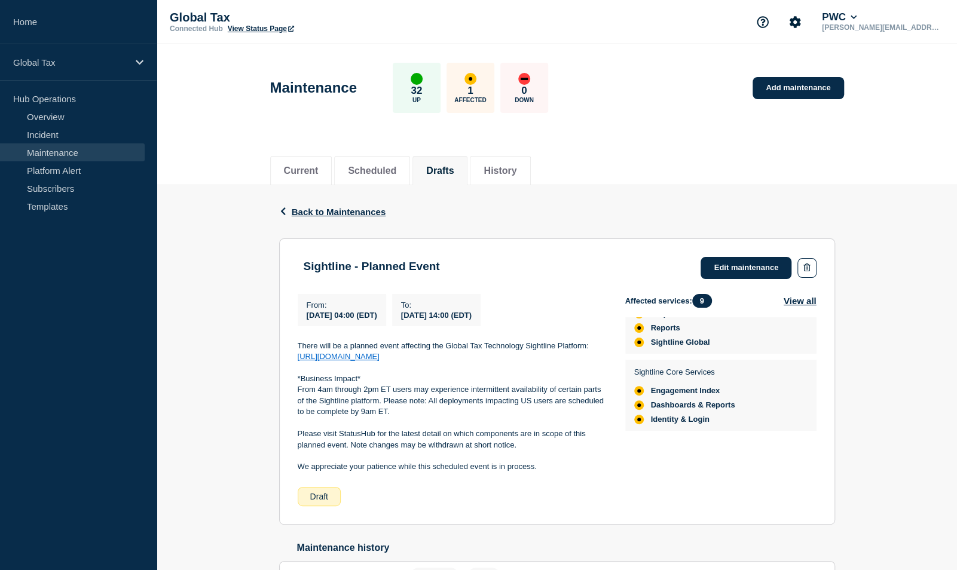
scroll to position [88, 0]
